Goal: Transaction & Acquisition: Purchase product/service

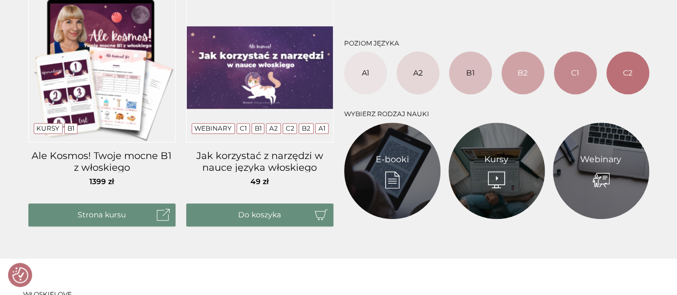
scroll to position [514, 0]
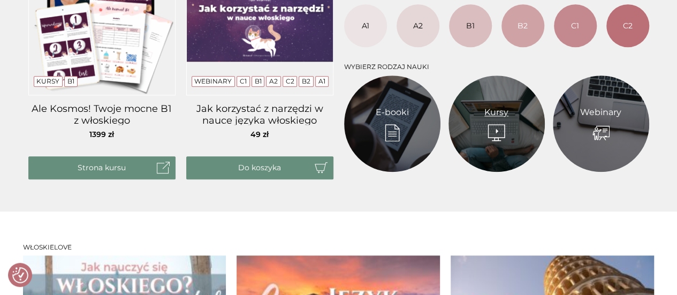
click at [509, 119] on link "Kursy" at bounding box center [497, 112] width 24 height 13
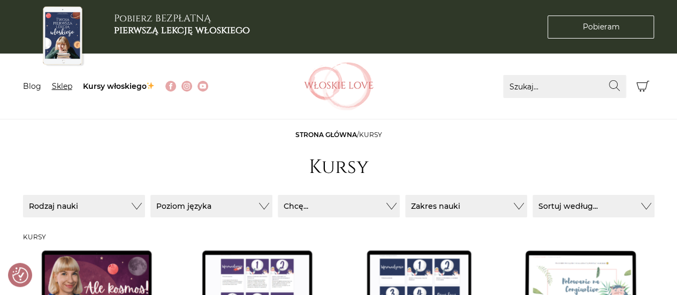
click at [58, 88] on link "Sklep" at bounding box center [62, 86] width 20 height 10
click at [109, 82] on link "Kursy włoskiego" at bounding box center [119, 86] width 72 height 10
